Goal: Task Accomplishment & Management: Manage account settings

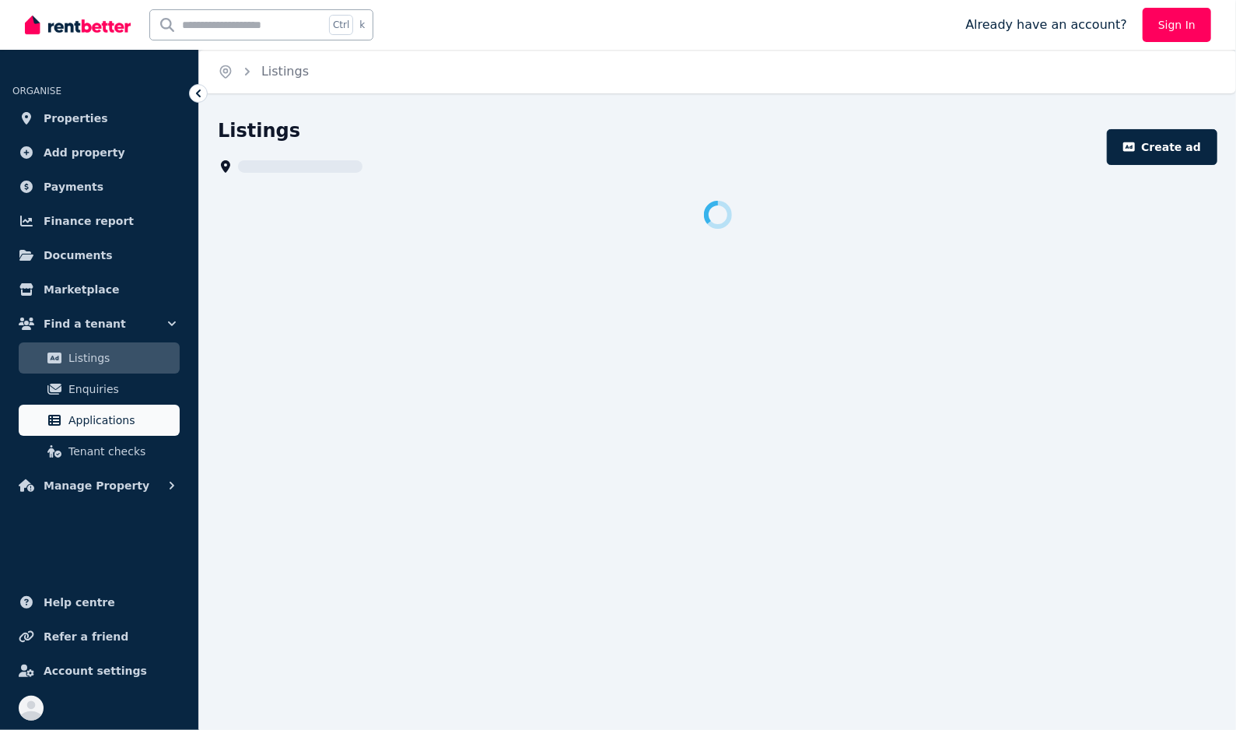
click at [110, 415] on span "Applications" at bounding box center [120, 420] width 105 height 19
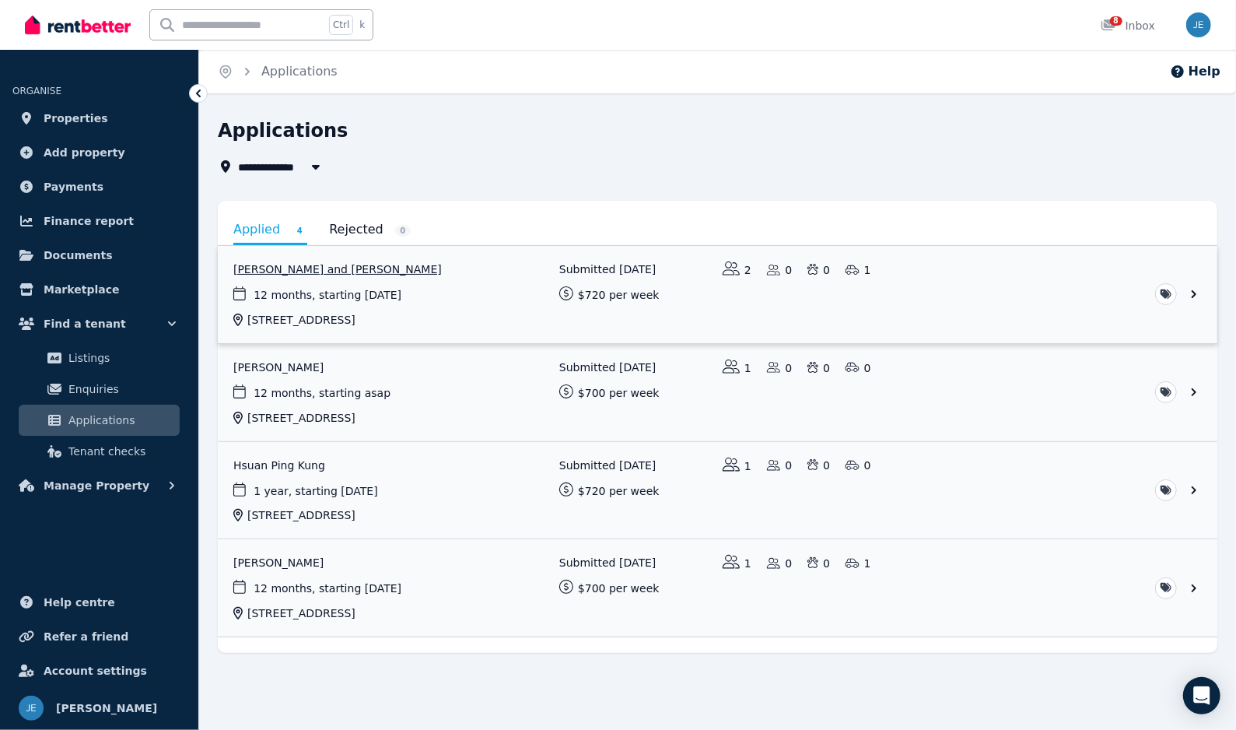
click at [468, 288] on link "View application: Lyndon Arthurson and Tingting Wang" at bounding box center [718, 294] width 1000 height 97
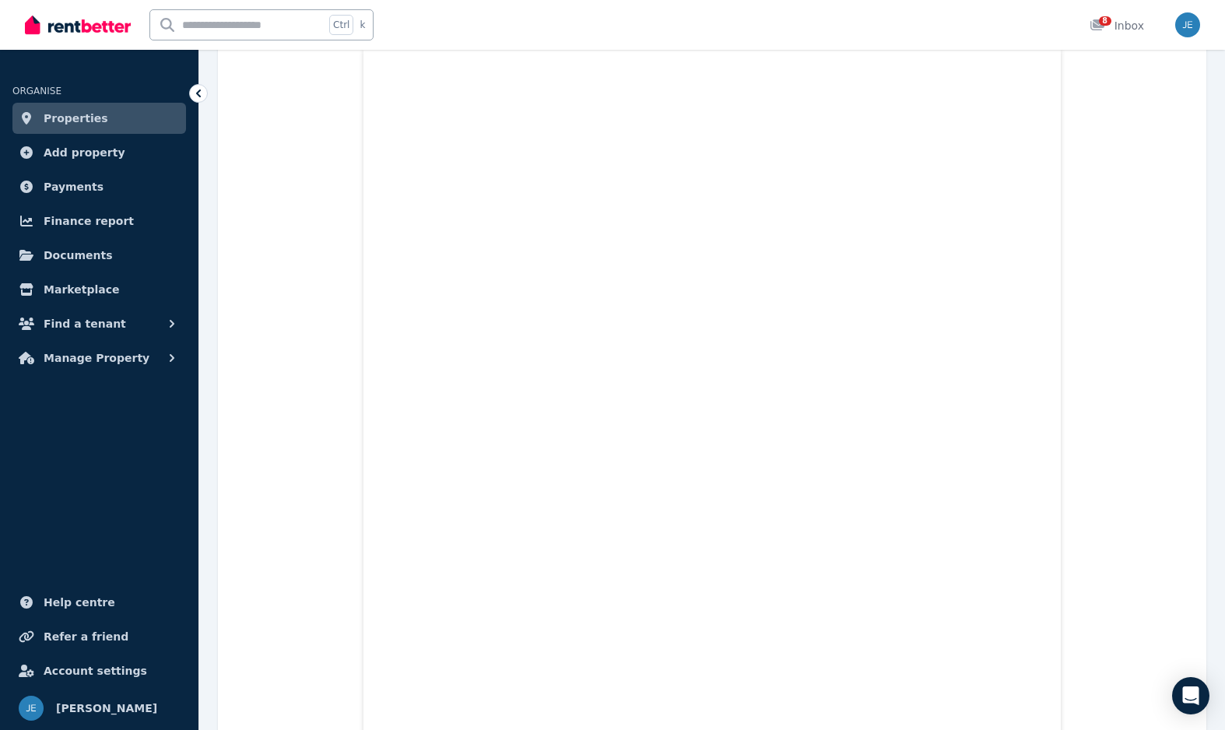
drag, startPoint x: 521, startPoint y: 183, endPoint x: 428, endPoint y: 181, distance: 93.4
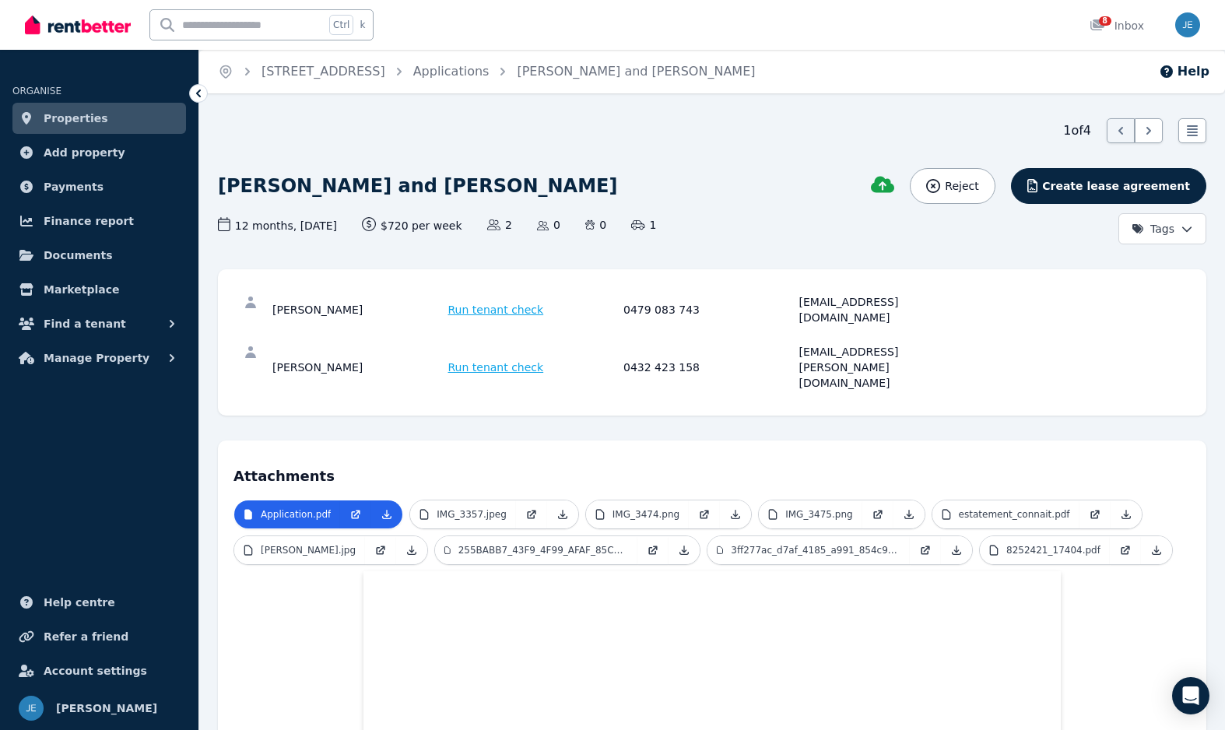
click at [525, 172] on div "[PERSON_NAME] and [PERSON_NAME]" at bounding box center [545, 186] width 654 height 37
drag, startPoint x: 554, startPoint y: 186, endPoint x: 425, endPoint y: 181, distance: 129.3
click at [425, 181] on div "[PERSON_NAME] and [PERSON_NAME]" at bounding box center [545, 186] width 654 height 37
copy h1 "[PERSON_NAME]"
click at [861, 344] on div "[EMAIL_ADDRESS][PERSON_NAME][DOMAIN_NAME]" at bounding box center [884, 367] width 171 height 47
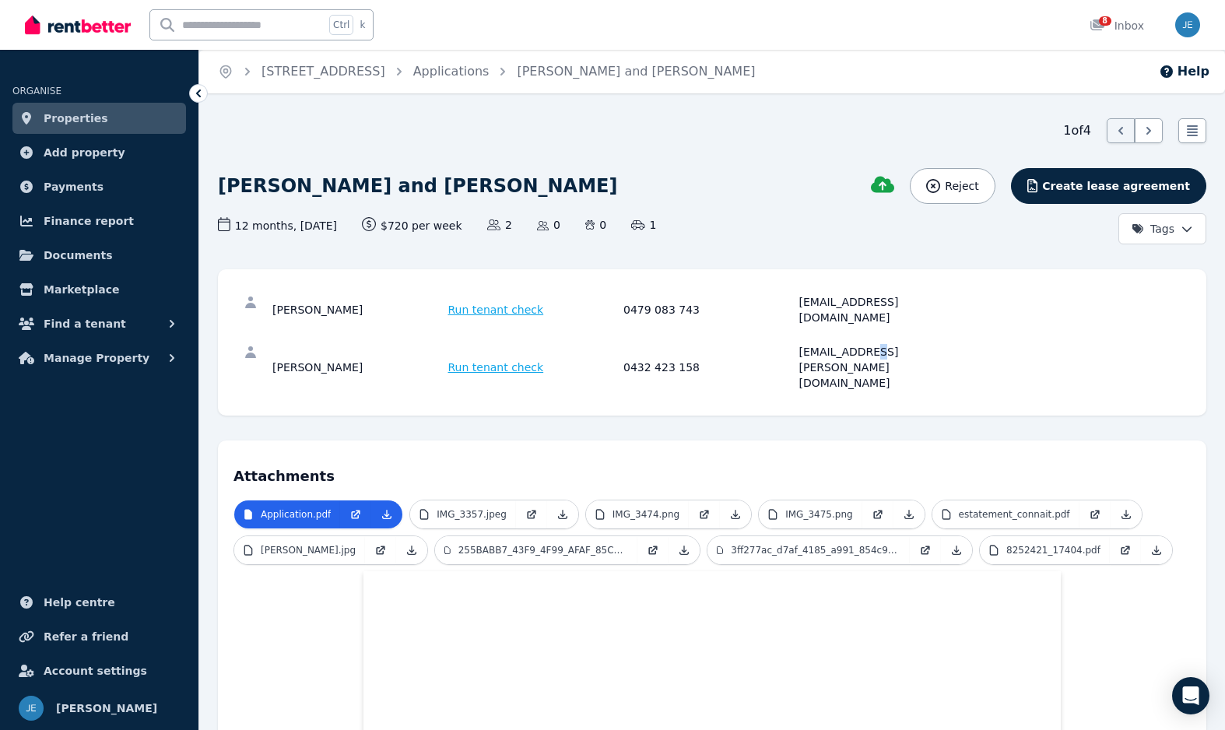
click at [861, 344] on div "[EMAIL_ADDRESS][PERSON_NAME][DOMAIN_NAME]" at bounding box center [884, 367] width 171 height 47
copy div "[EMAIL_ADDRESS][PERSON_NAME][DOMAIN_NAME]"
click at [288, 300] on div "[PERSON_NAME]" at bounding box center [357, 309] width 171 height 31
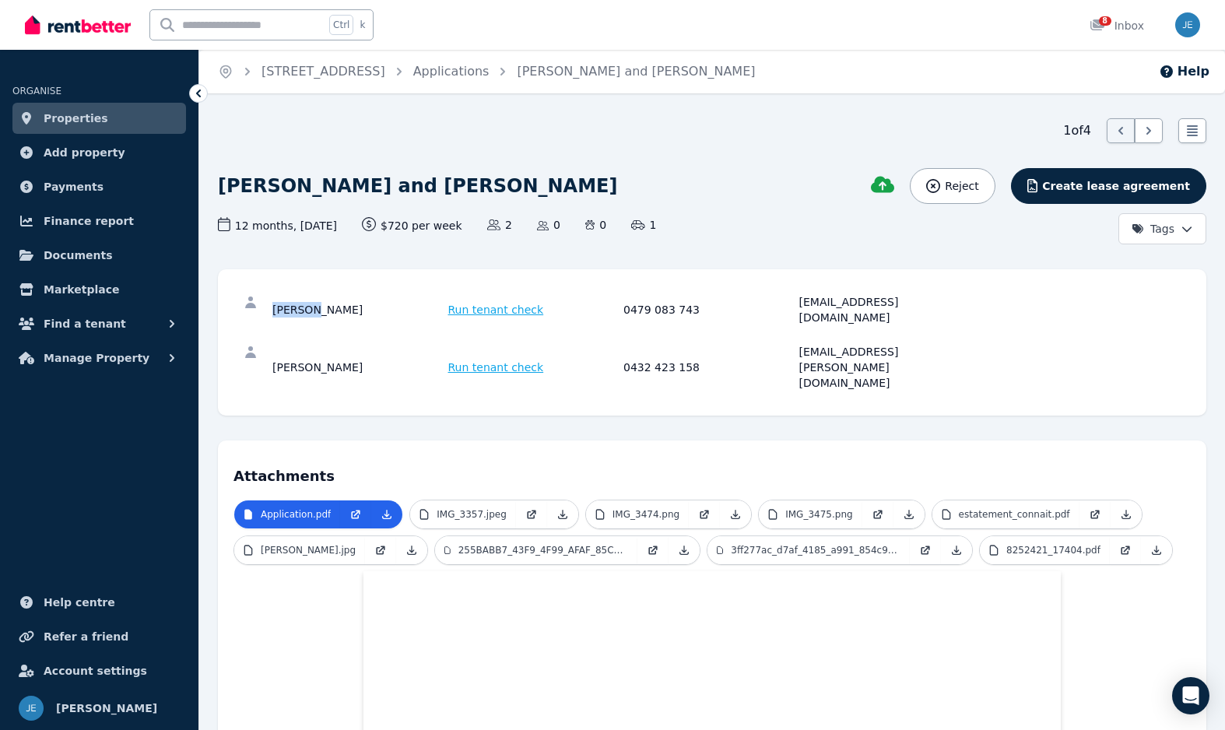
copy div "[PERSON_NAME]"
click at [333, 188] on h1 "[PERSON_NAME] and [PERSON_NAME]" at bounding box center [417, 186] width 399 height 25
copy h1 "[PERSON_NAME]"
